Goal: Book appointment/travel/reservation

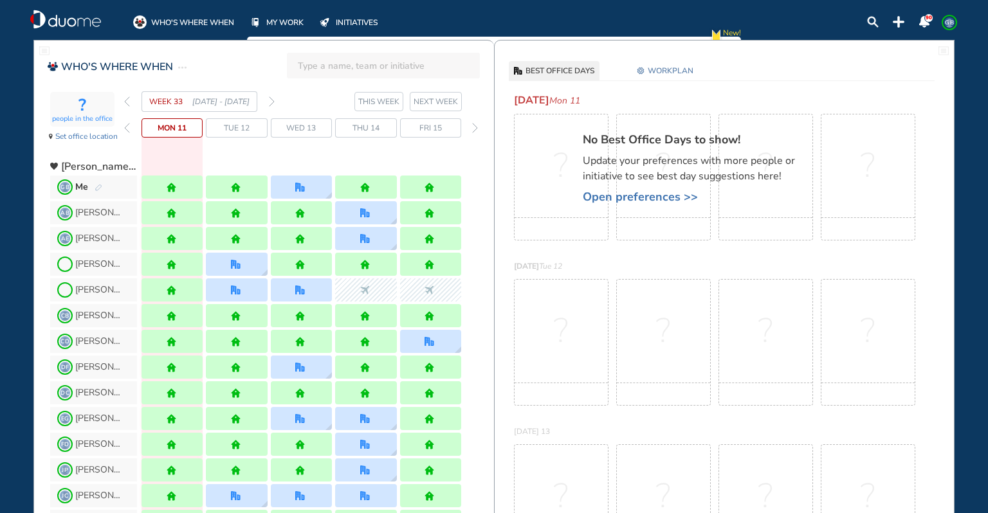
click at [272, 99] on img "forward week" at bounding box center [272, 101] width 6 height 10
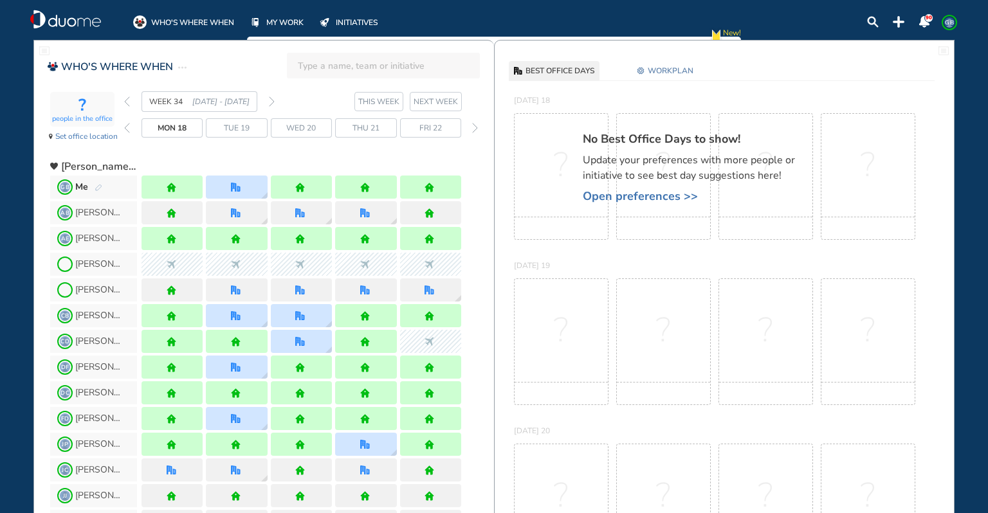
click at [272, 99] on img "forward week" at bounding box center [272, 101] width 6 height 10
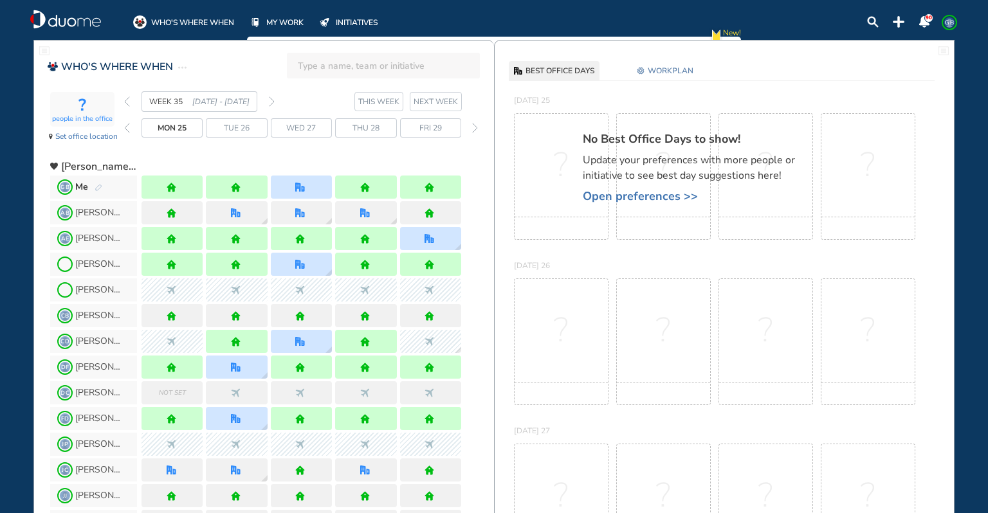
click at [272, 99] on img "forward week" at bounding box center [272, 101] width 6 height 10
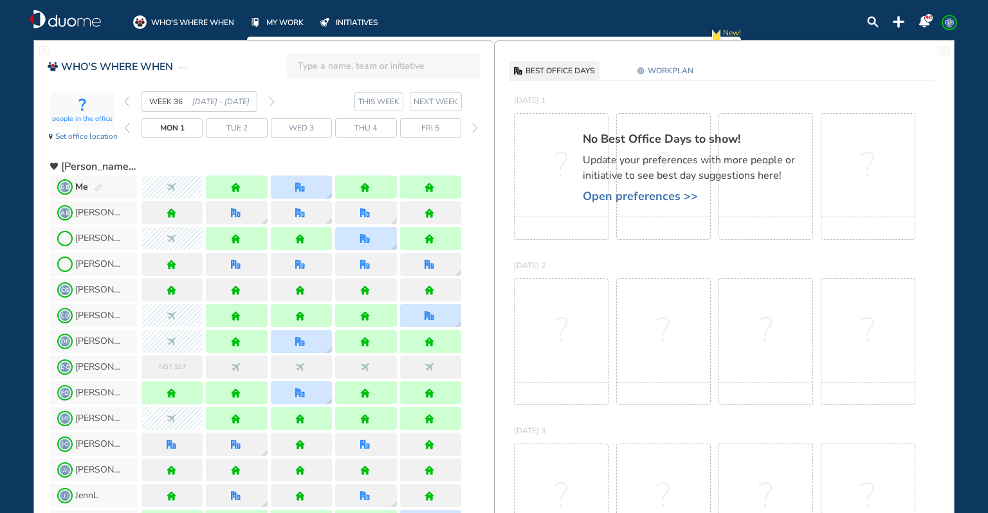
click at [272, 99] on img "forward week" at bounding box center [272, 101] width 6 height 10
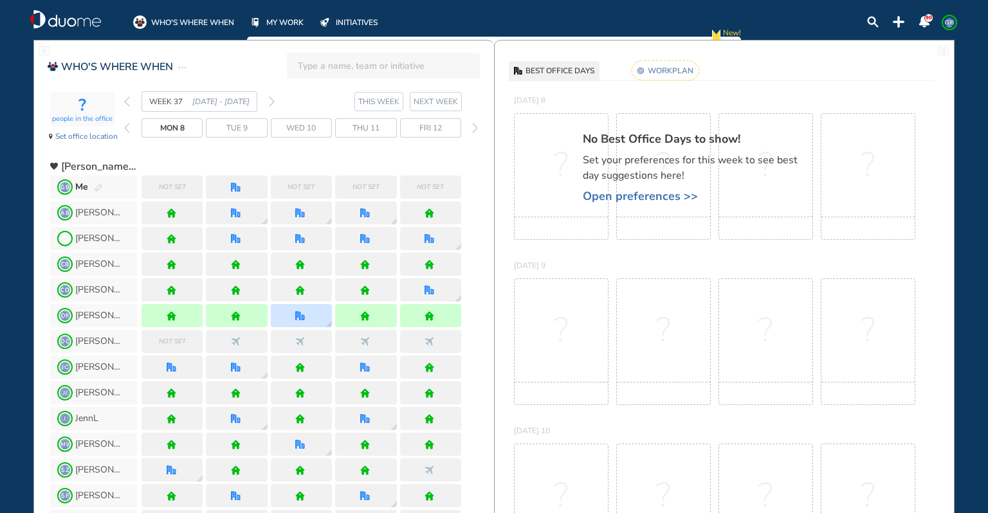
click at [95, 184] on img "pen-edit" at bounding box center [99, 188] width 8 height 8
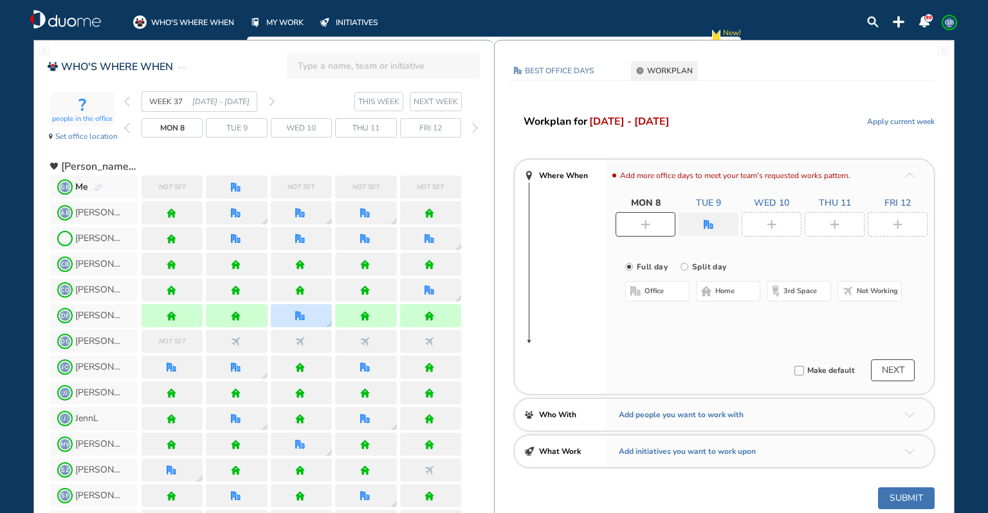
click at [646, 228] on img "plus-rounded-bdbdbd" at bounding box center [645, 225] width 10 height 10
click at [711, 290] on button "home" at bounding box center [728, 291] width 64 height 21
click at [700, 219] on div at bounding box center [708, 224] width 60 height 23
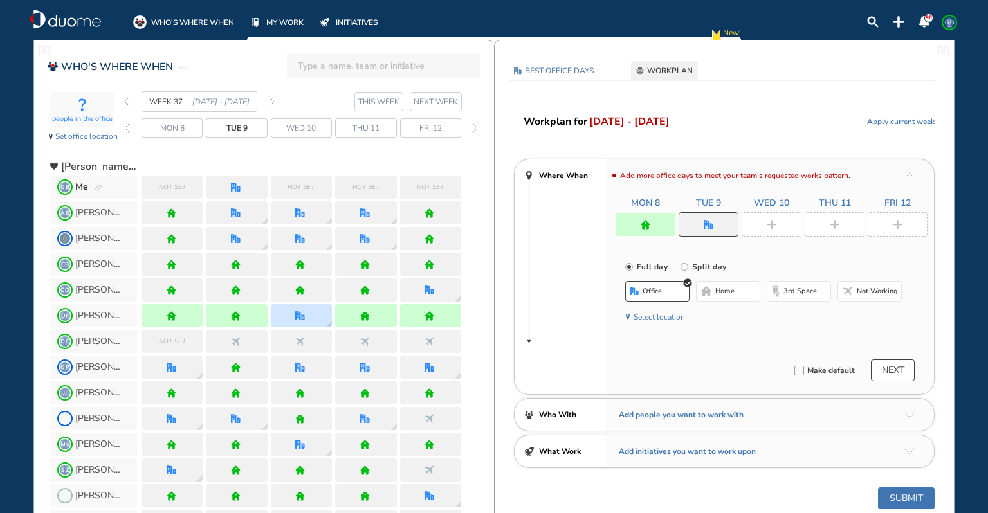
click at [727, 290] on span "home" at bounding box center [724, 291] width 19 height 10
click at [771, 218] on div at bounding box center [771, 224] width 60 height 24
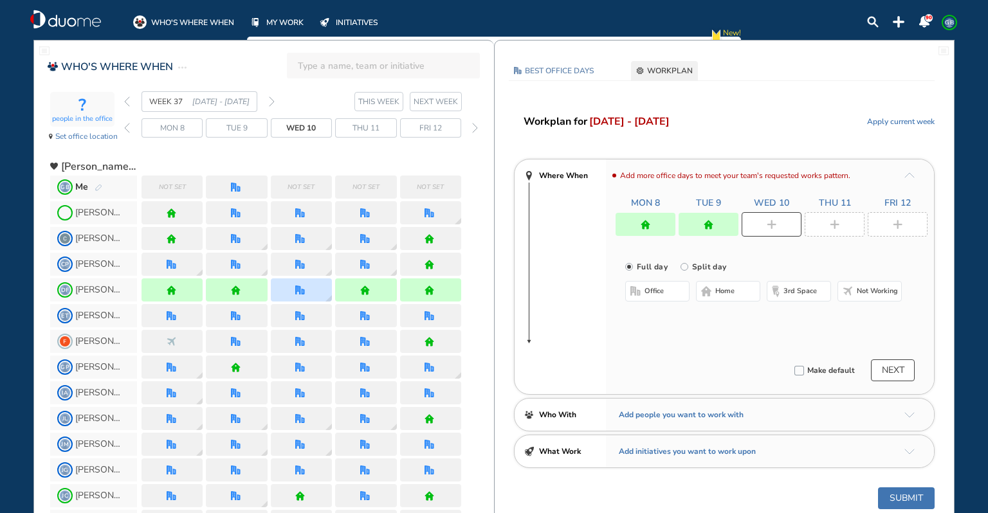
click at [668, 284] on button "office" at bounding box center [657, 291] width 64 height 21
click at [843, 221] on div at bounding box center [834, 224] width 60 height 24
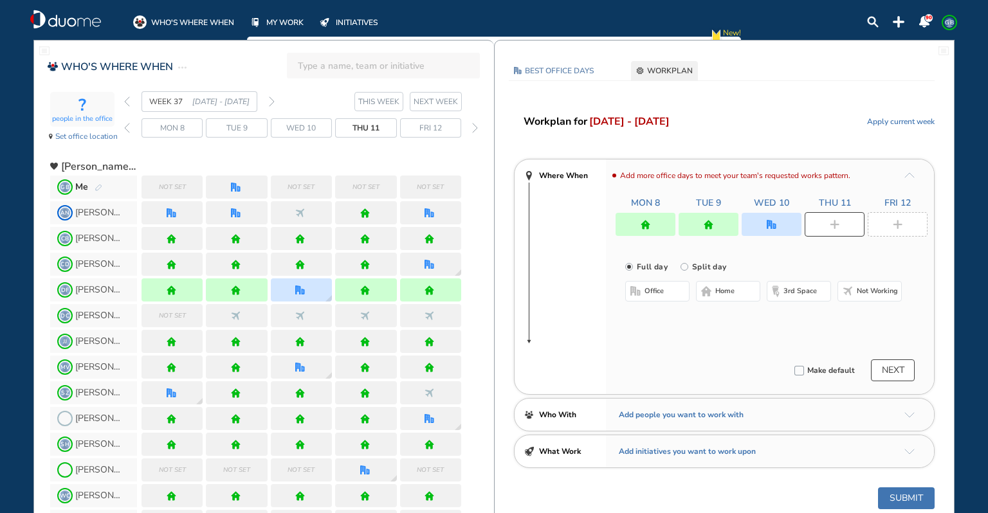
click at [734, 287] on button "home" at bounding box center [728, 291] width 64 height 21
click at [900, 216] on div at bounding box center [897, 224] width 60 height 24
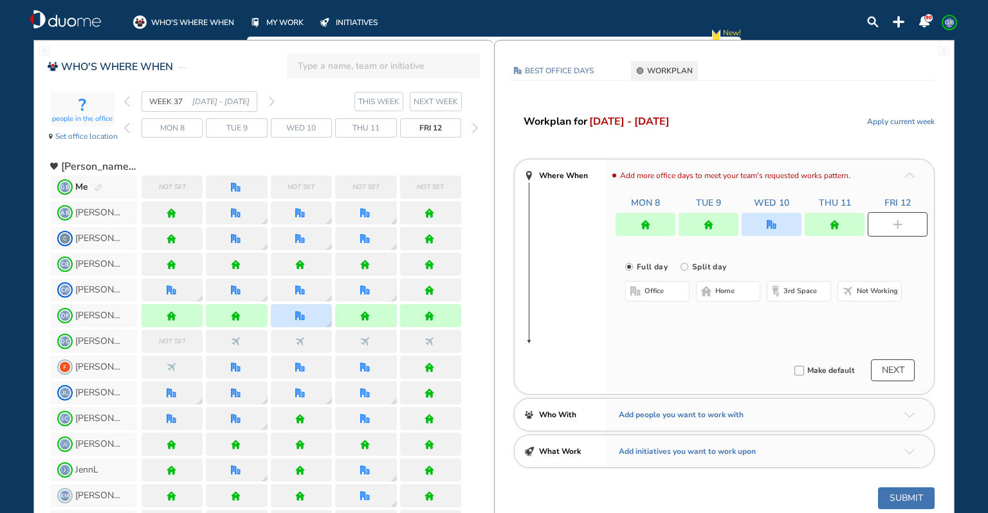
click at [715, 289] on span "home" at bounding box center [724, 291] width 19 height 10
click at [775, 215] on div at bounding box center [771, 224] width 60 height 23
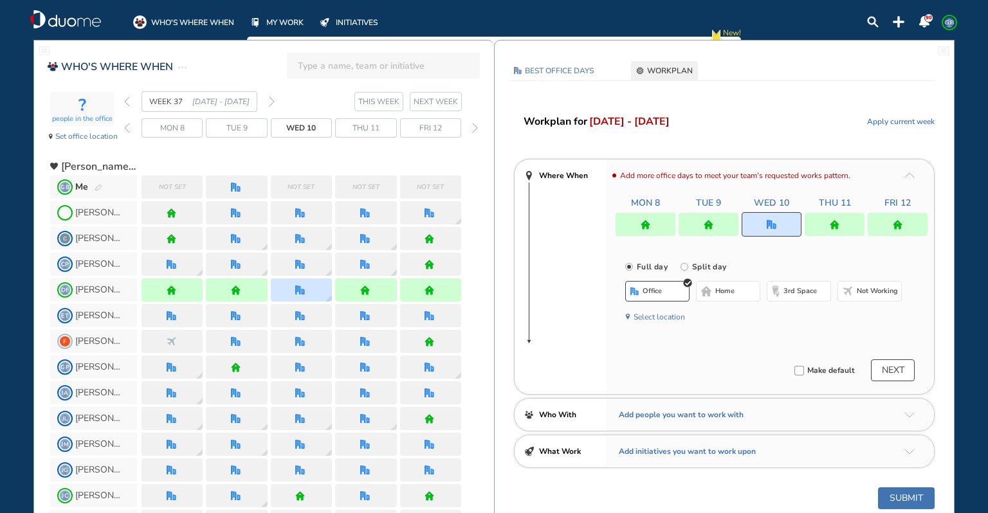
click at [656, 289] on span "office" at bounding box center [651, 291] width 19 height 10
click at [664, 314] on button "Select location" at bounding box center [658, 317] width 51 height 13
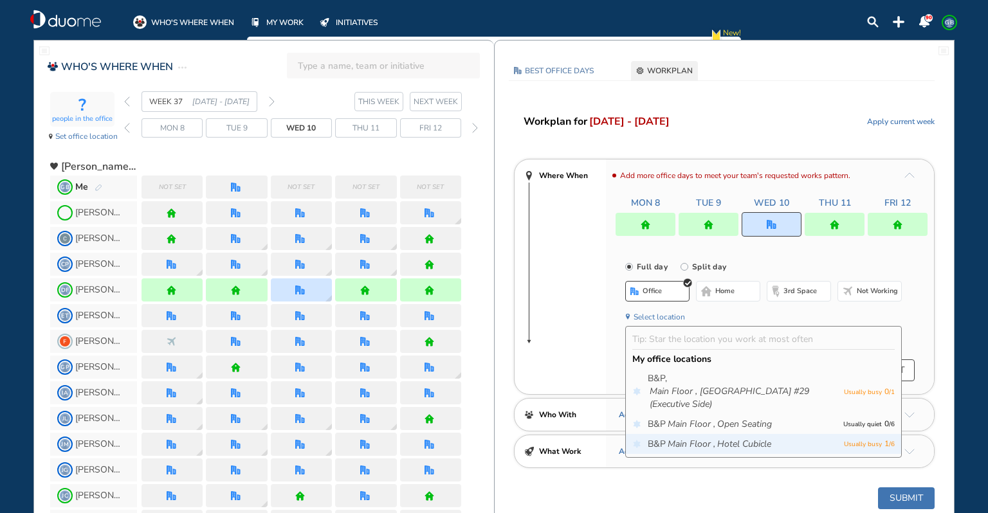
click at [700, 442] on icon "Main Floor ," at bounding box center [691, 444] width 48 height 13
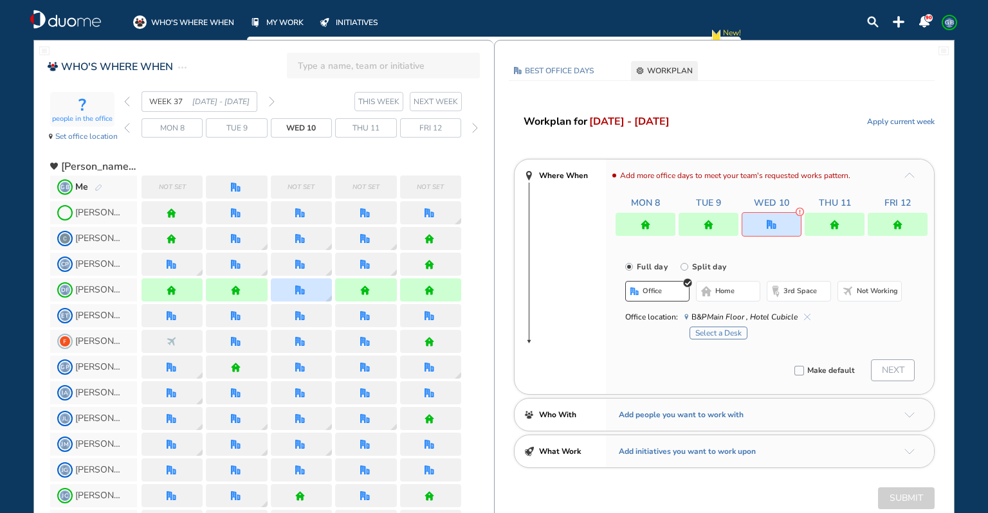
click at [718, 331] on button "Select a Desk" at bounding box center [718, 333] width 58 height 13
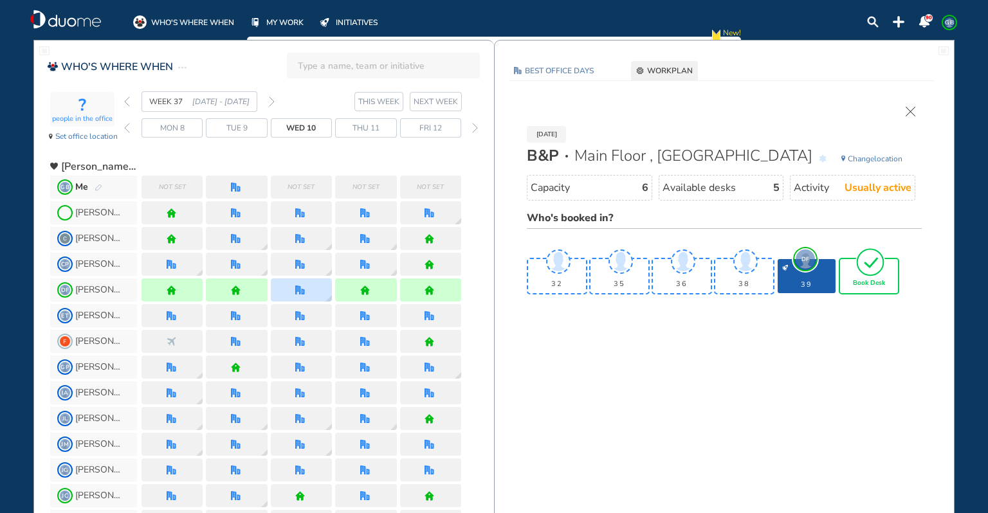
click at [868, 276] on div "Book Desk" at bounding box center [869, 276] width 58 height 34
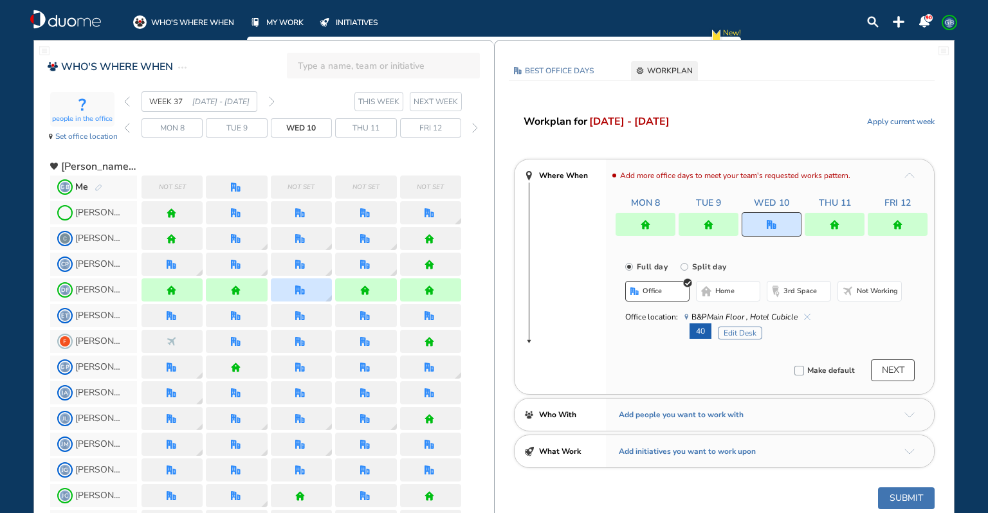
click at [900, 370] on button "NEXT" at bounding box center [893, 370] width 44 height 22
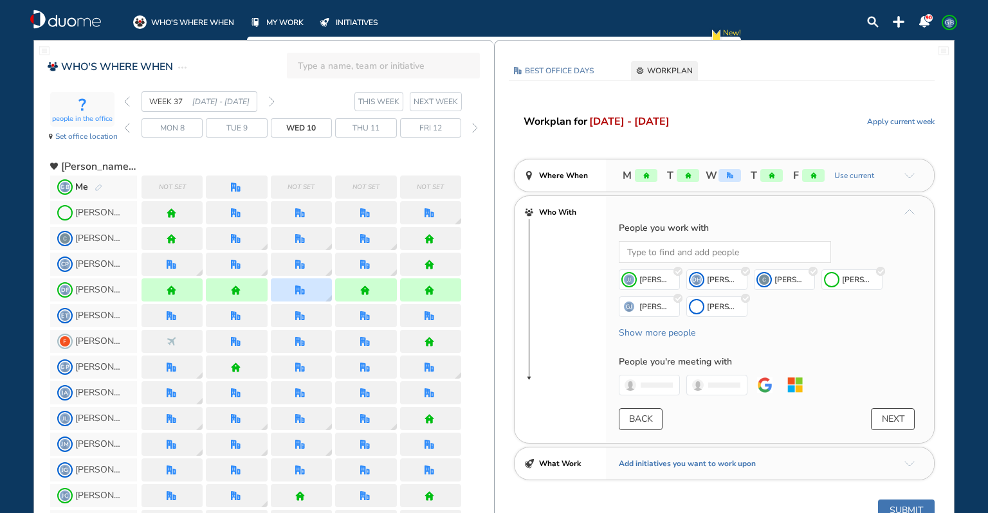
click at [922, 508] on button "Submit" at bounding box center [906, 511] width 57 height 22
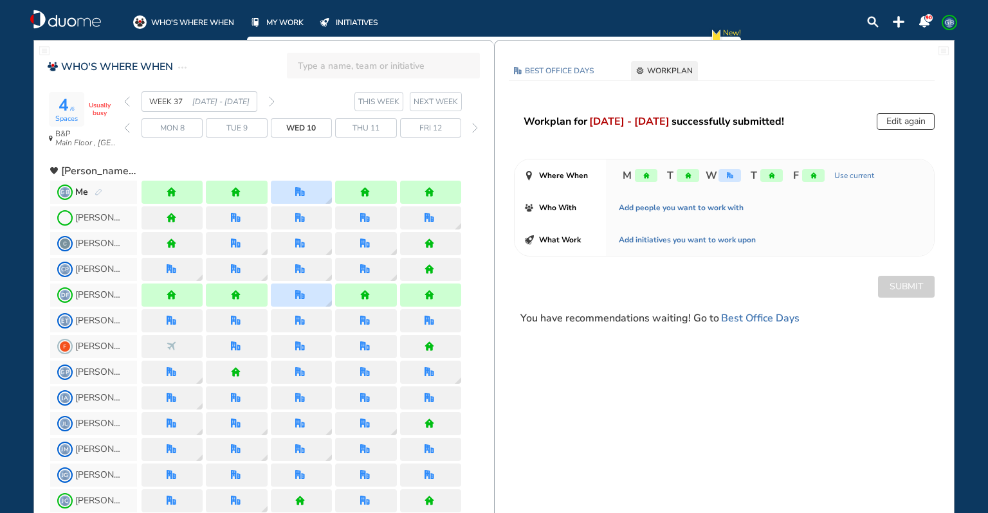
click at [127, 101] on img "back week" at bounding box center [127, 101] width 6 height 10
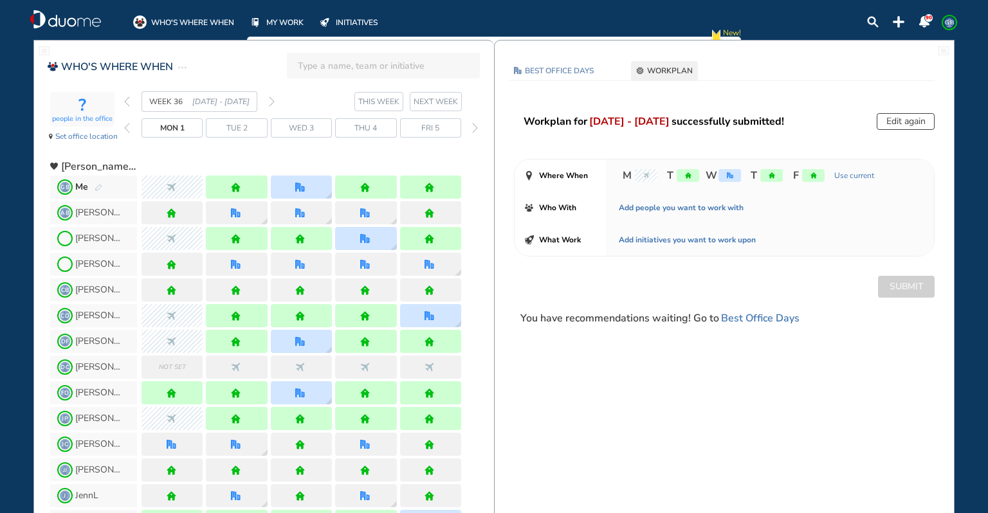
click at [127, 101] on img "back week" at bounding box center [127, 101] width 6 height 10
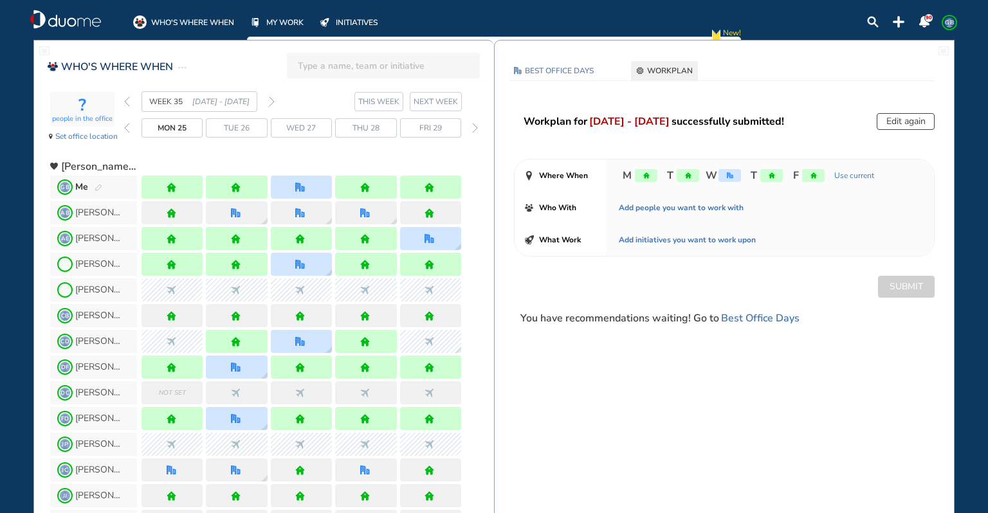
click at [97, 182] on div "Me" at bounding box center [88, 187] width 27 height 13
click at [168, 184] on img "home" at bounding box center [172, 188] width 10 height 10
click at [98, 182] on div "Me" at bounding box center [88, 187] width 27 height 13
click at [95, 188] on img "pen-edit" at bounding box center [99, 188] width 8 height 8
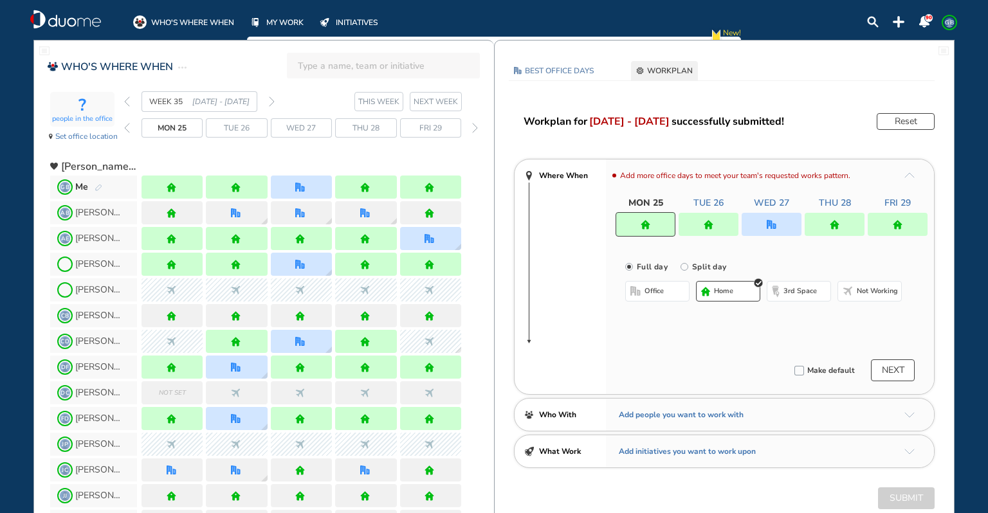
drag, startPoint x: 653, startPoint y: 228, endPoint x: 666, endPoint y: 257, distance: 31.9
click at [653, 229] on div at bounding box center [645, 224] width 60 height 24
click at [882, 287] on span "Not working" at bounding box center [877, 291] width 41 height 10
click at [728, 219] on div at bounding box center [708, 224] width 60 height 23
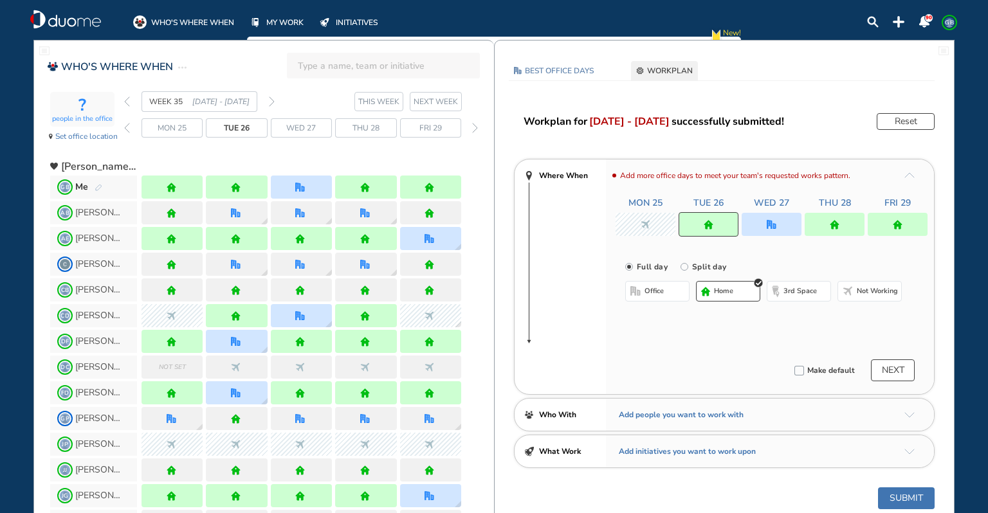
click at [873, 295] on span "Not working" at bounding box center [877, 291] width 41 height 10
click at [795, 217] on div at bounding box center [771, 224] width 60 height 23
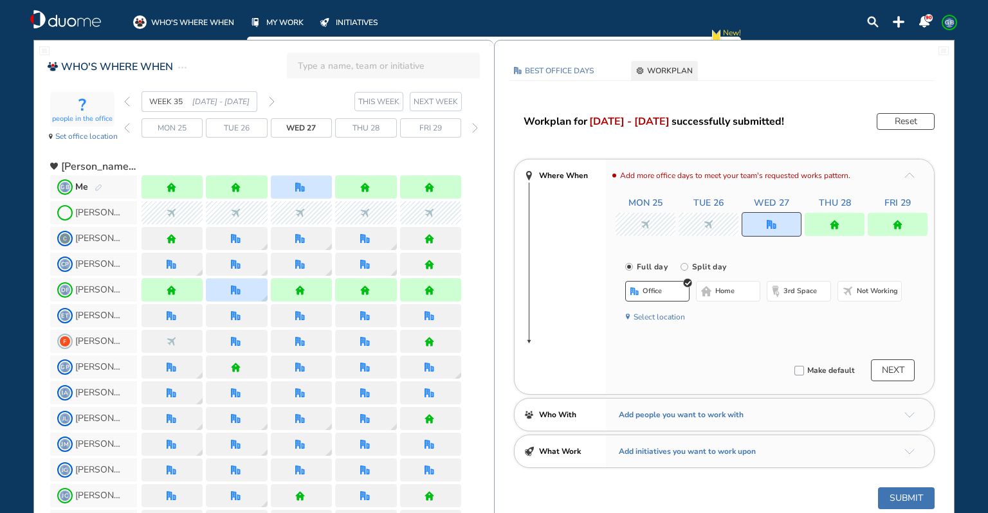
click at [880, 291] on span "Not working" at bounding box center [877, 291] width 41 height 10
click at [817, 224] on div at bounding box center [834, 224] width 60 height 23
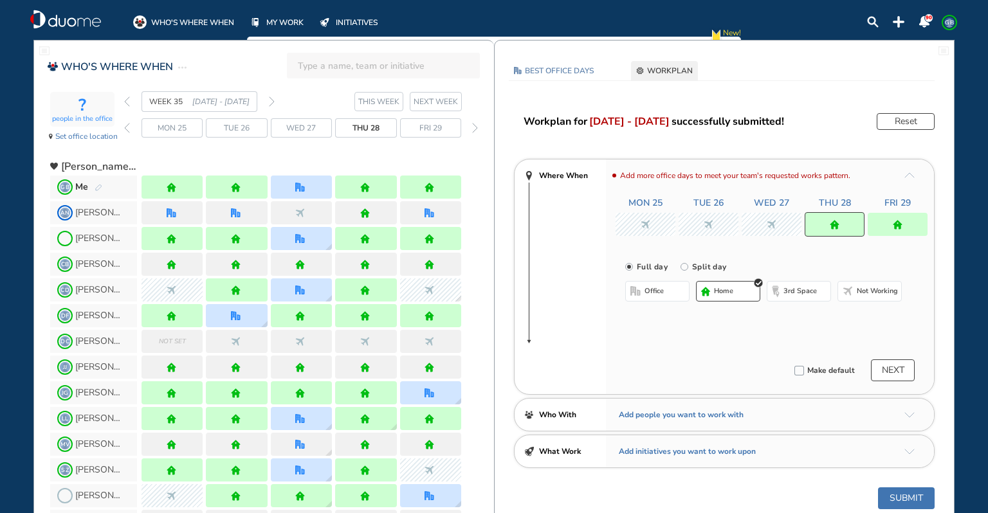
click at [890, 289] on span "Not working" at bounding box center [877, 291] width 41 height 10
click at [889, 222] on div at bounding box center [897, 224] width 60 height 23
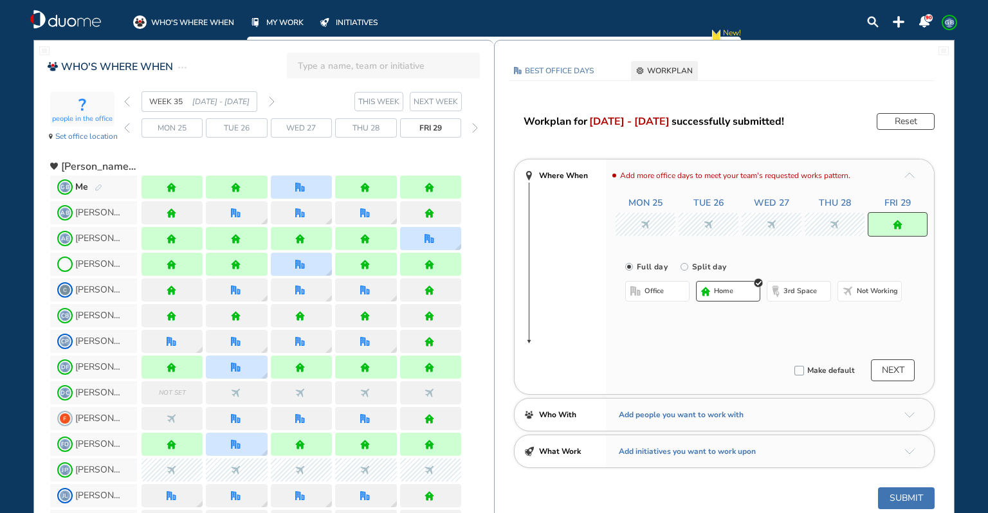
click at [876, 292] on span "Not working" at bounding box center [877, 291] width 41 height 10
click at [921, 494] on button "Submit" at bounding box center [906, 498] width 57 height 22
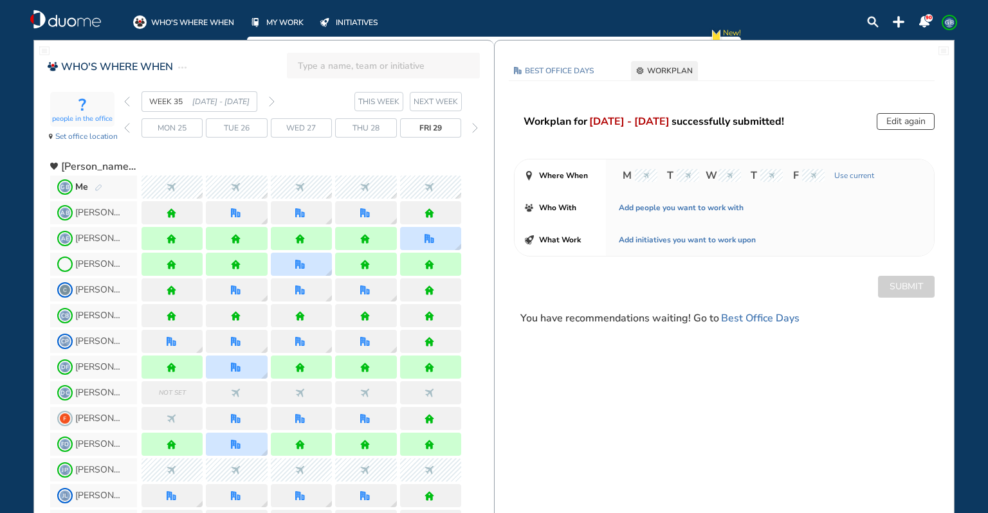
click at [271, 98] on img "forward week" at bounding box center [272, 101] width 6 height 10
